Goal: Use online tool/utility: Utilize a website feature to perform a specific function

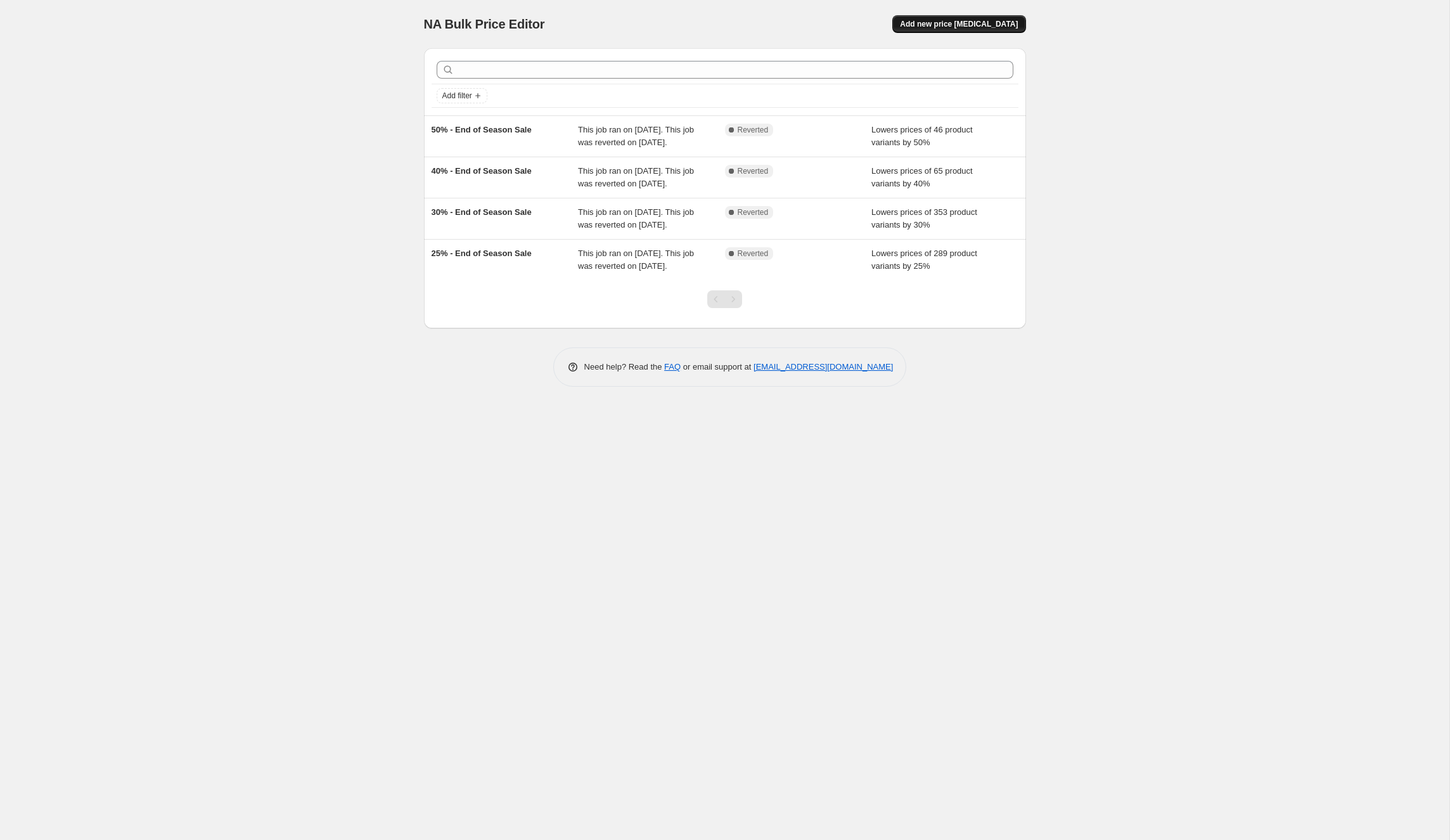
click at [967, 26] on span "Add new price [MEDICAL_DATA]" at bounding box center [959, 23] width 118 height 10
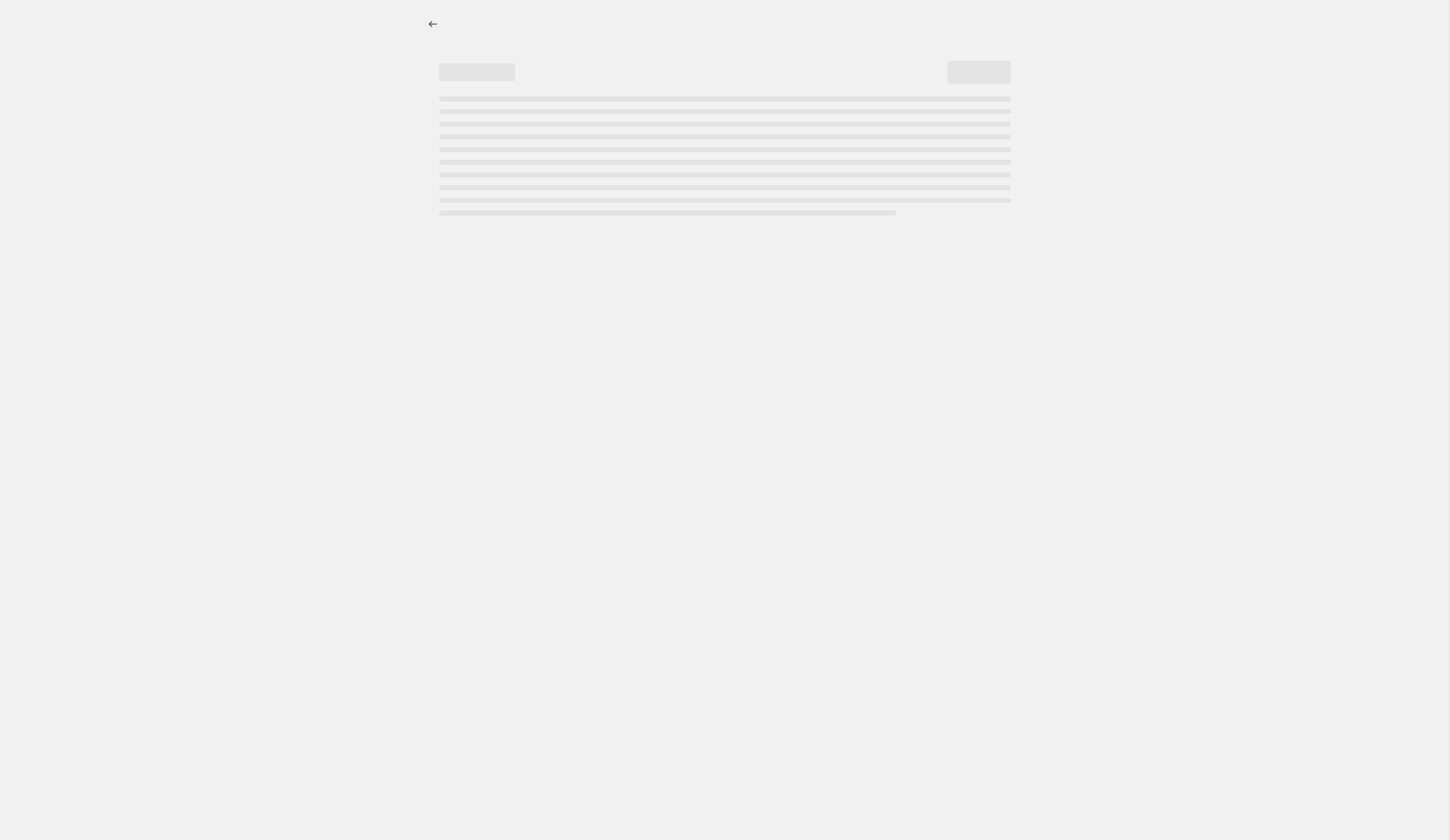
select select "percentage"
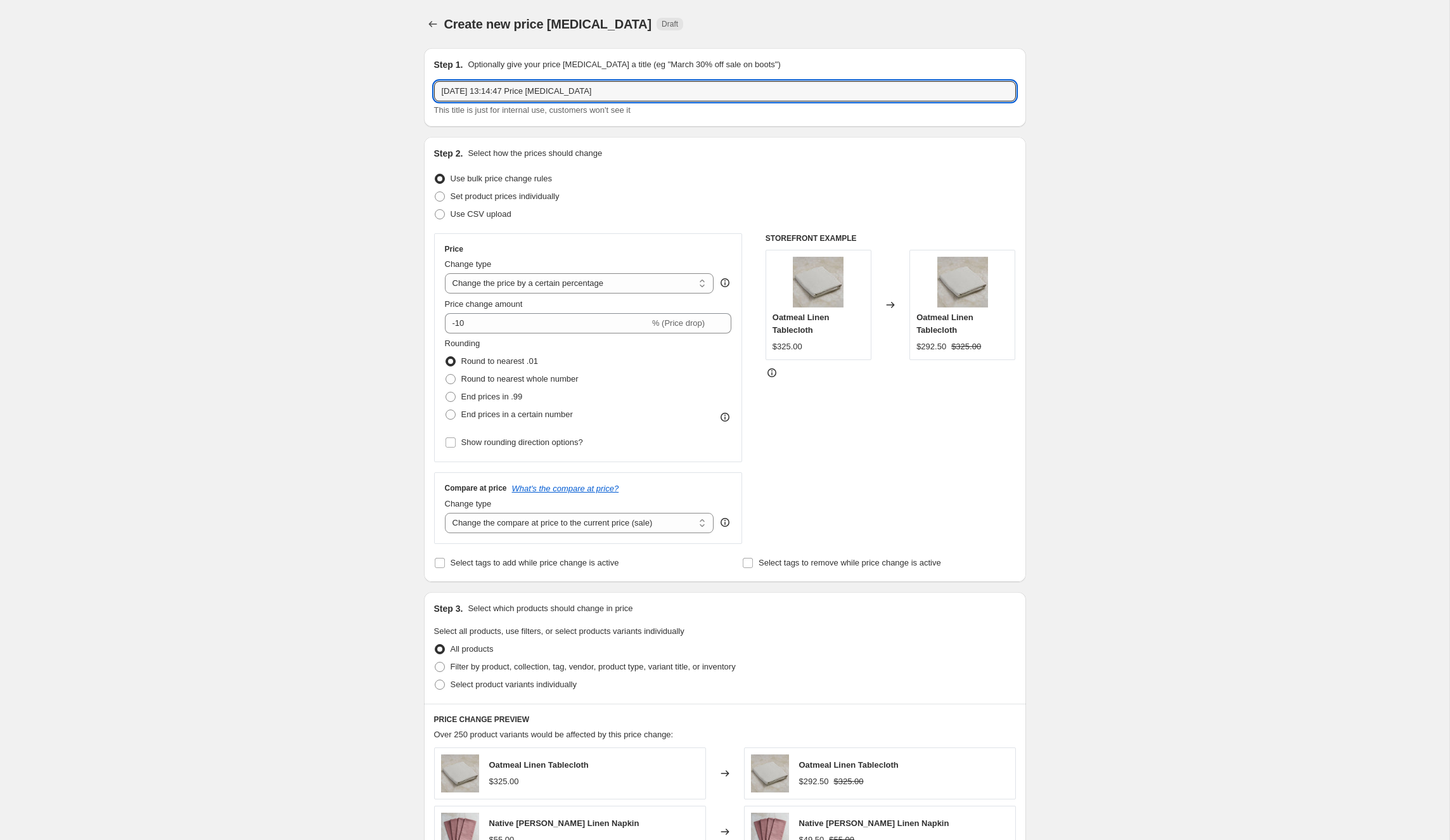
drag, startPoint x: 628, startPoint y: 91, endPoint x: 371, endPoint y: 92, distance: 257.0
click at [356, 80] on div "Create new price [MEDICAL_DATA]. This page is ready Create new price [MEDICAL_D…" at bounding box center [724, 669] width 1449 height 1338
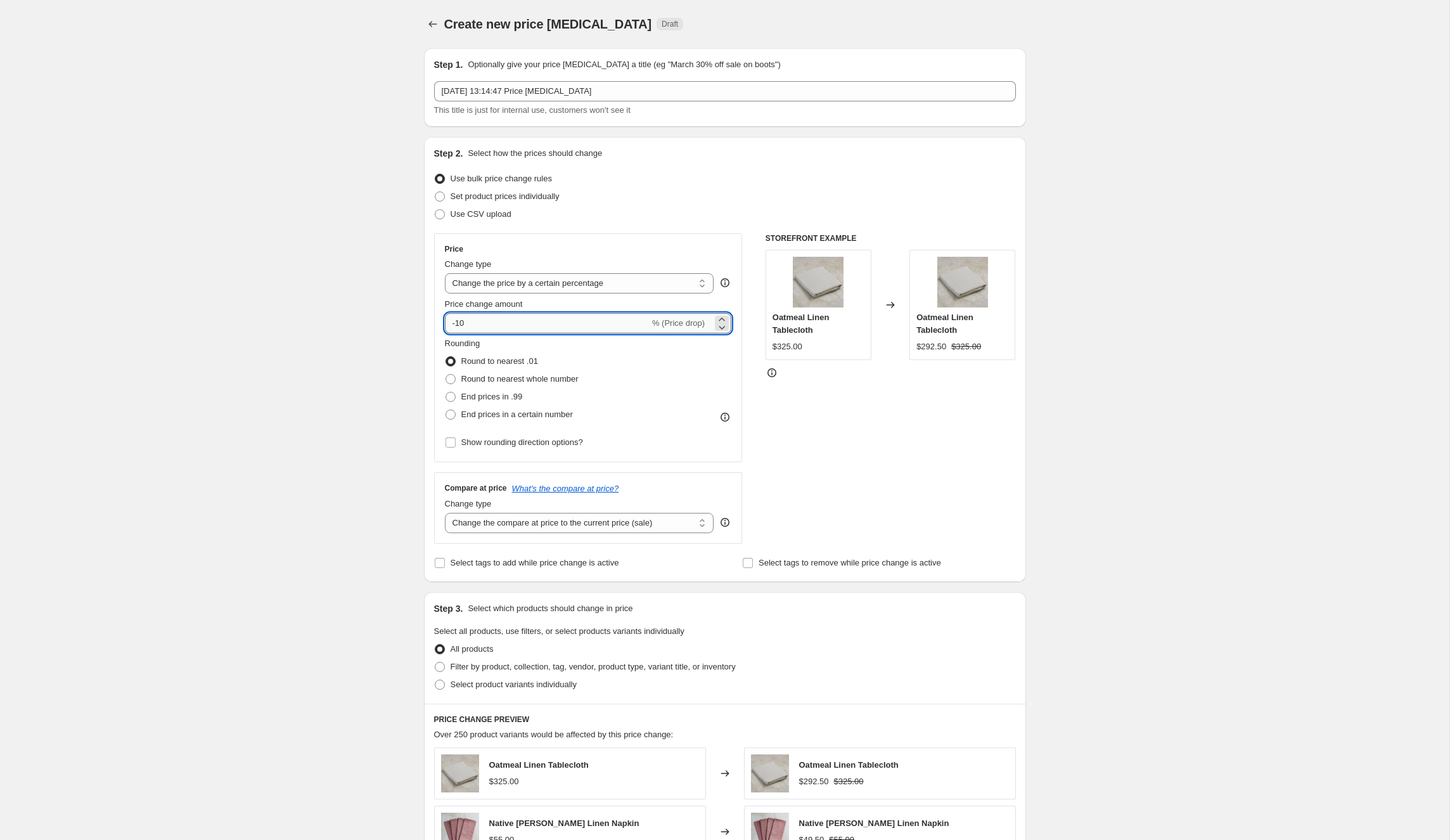
click at [500, 321] on input "-10" at bounding box center [547, 323] width 204 height 20
type input "-1"
type input "-40"
drag, startPoint x: 987, startPoint y: 349, endPoint x: 947, endPoint y: 388, distance: 55.9
click at [919, 353] on div "Oatmeal Linen Tablecloth $195.00 $325.00" at bounding box center [962, 305] width 106 height 110
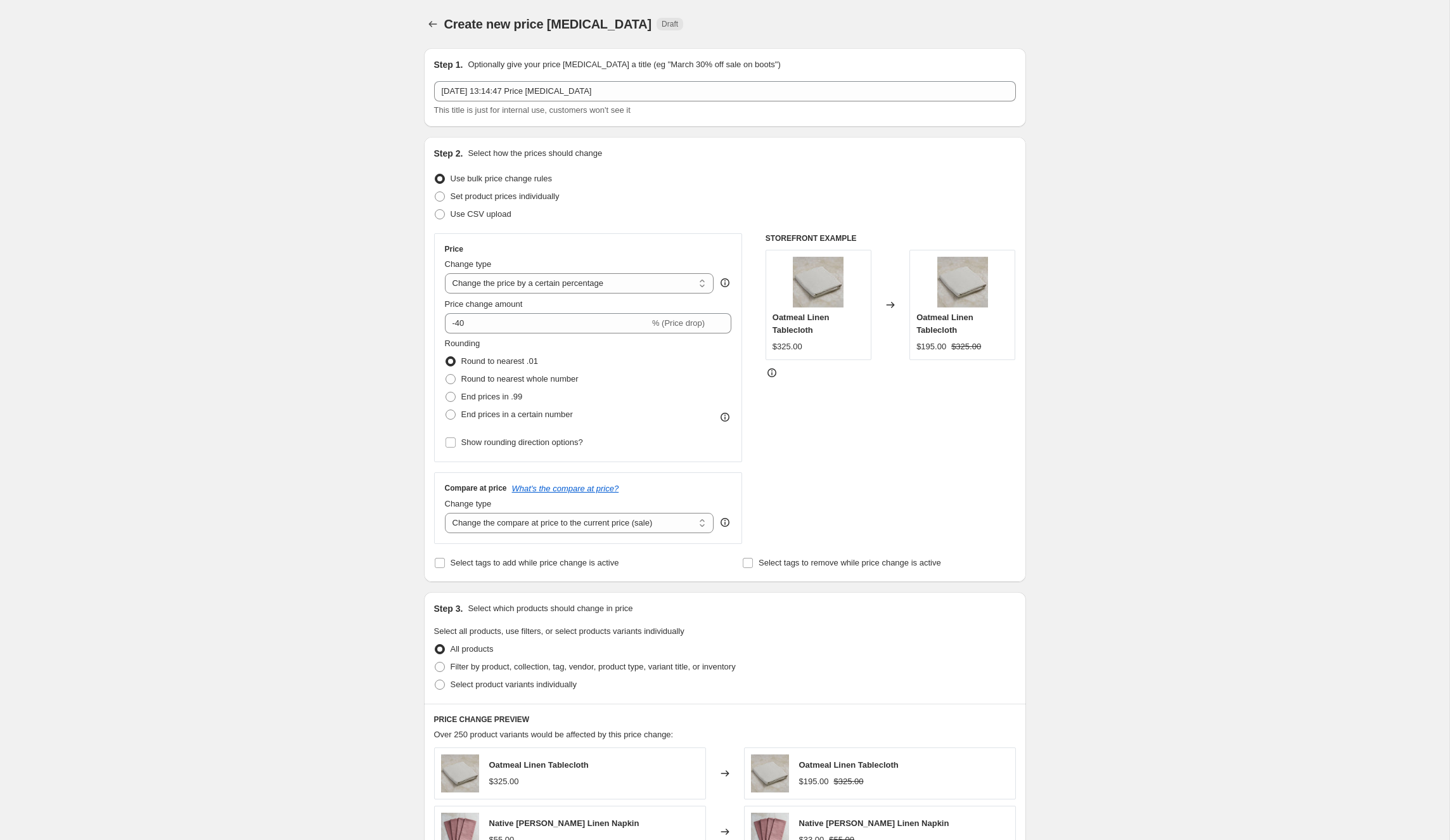
click at [948, 389] on div "STOREFRONT EXAMPLE Oatmeal Linen Tablecloth $325.00 Changed to Oatmeal Linen Ta…" at bounding box center [891, 389] width 250 height 311
drag, startPoint x: 942, startPoint y: 559, endPoint x: 748, endPoint y: 565, distance: 194.1
click at [941, 559] on span "Select tags to remove while price change is active" at bounding box center [849, 563] width 183 height 9
click at [753, 559] on input "Select tags to remove while price change is active" at bounding box center [748, 563] width 10 height 10
click at [748, 565] on input "Select tags to remove while price change is active" at bounding box center [748, 563] width 10 height 10
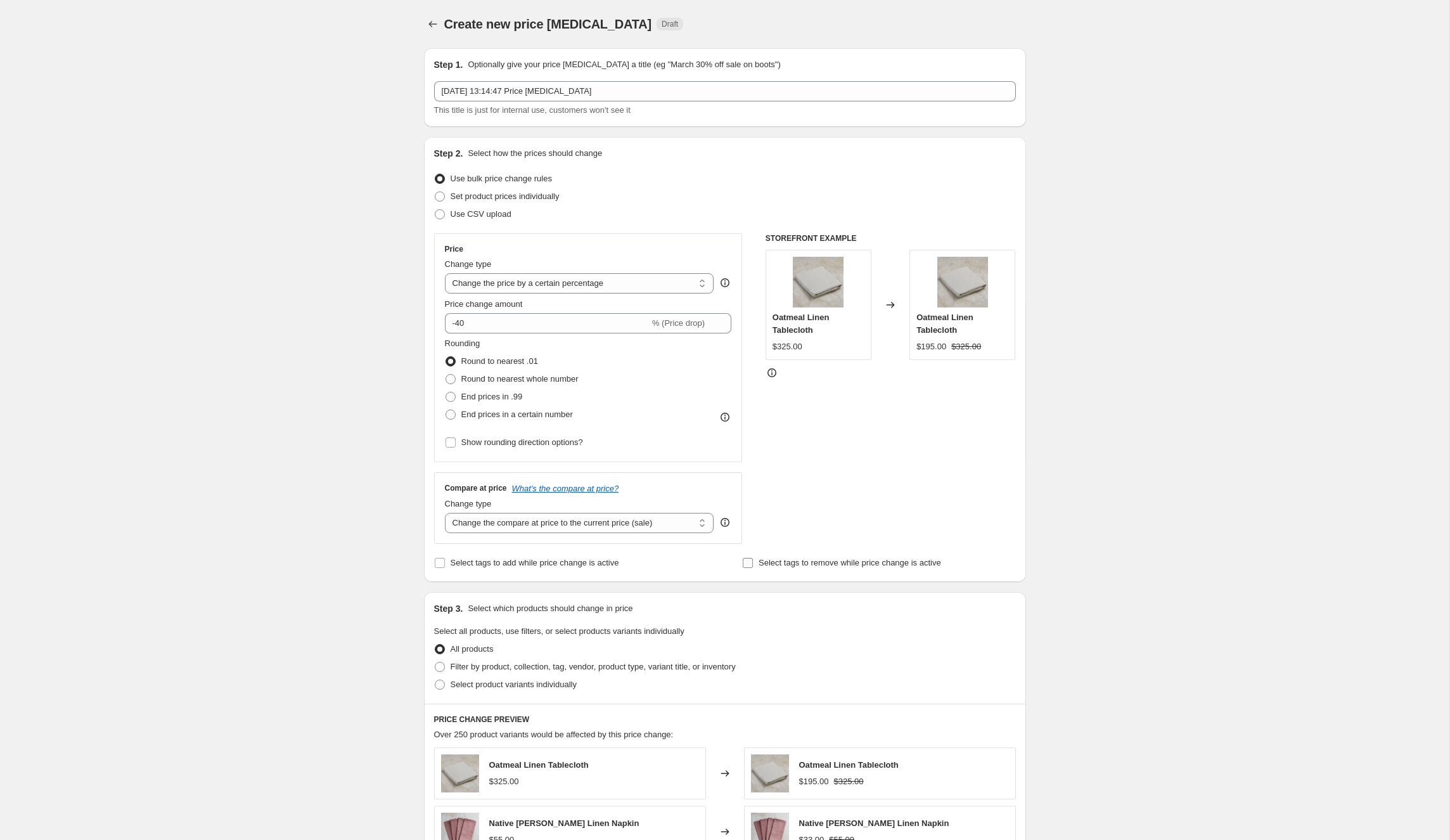
click at [744, 559] on input "Select tags to remove while price change is active" at bounding box center [748, 563] width 10 height 10
checkbox input "true"
